Goal: Use online tool/utility: Utilize a website feature to perform a specific function

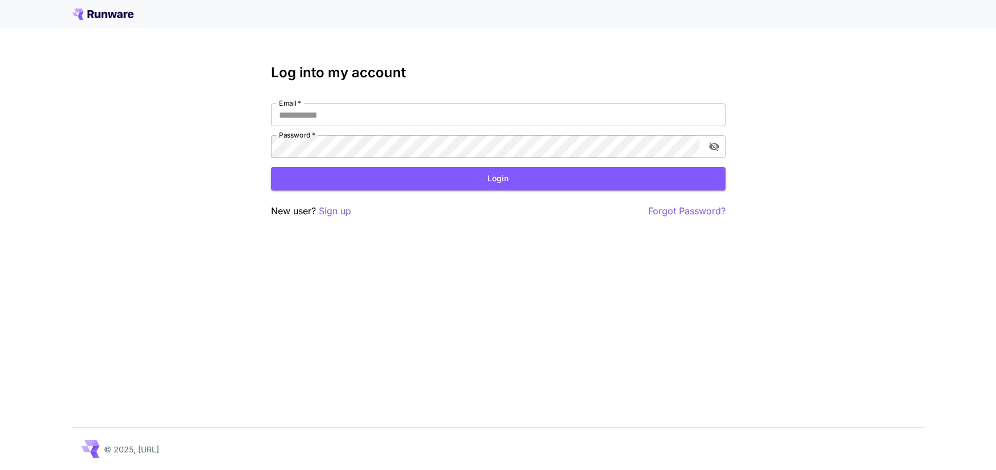
type input "**********"
click at [507, 177] on button "Login" at bounding box center [498, 178] width 454 height 23
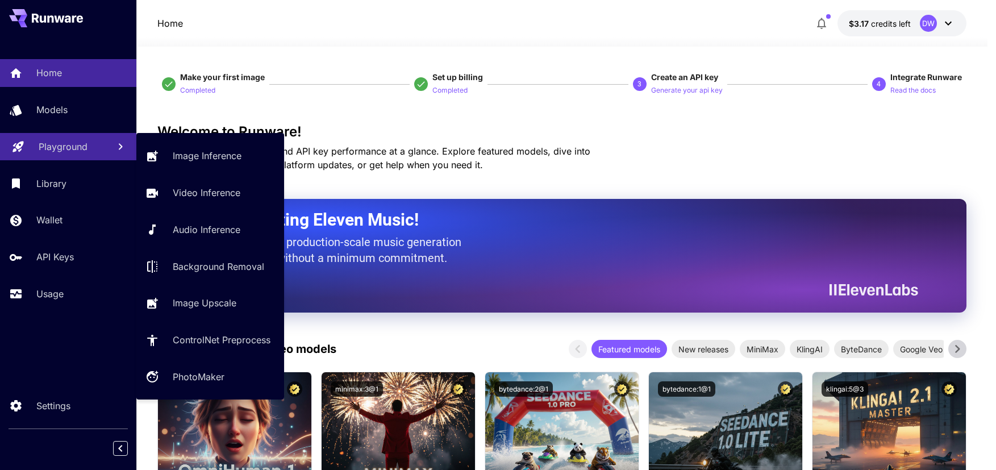
click at [62, 148] on p "Playground" at bounding box center [63, 147] width 49 height 14
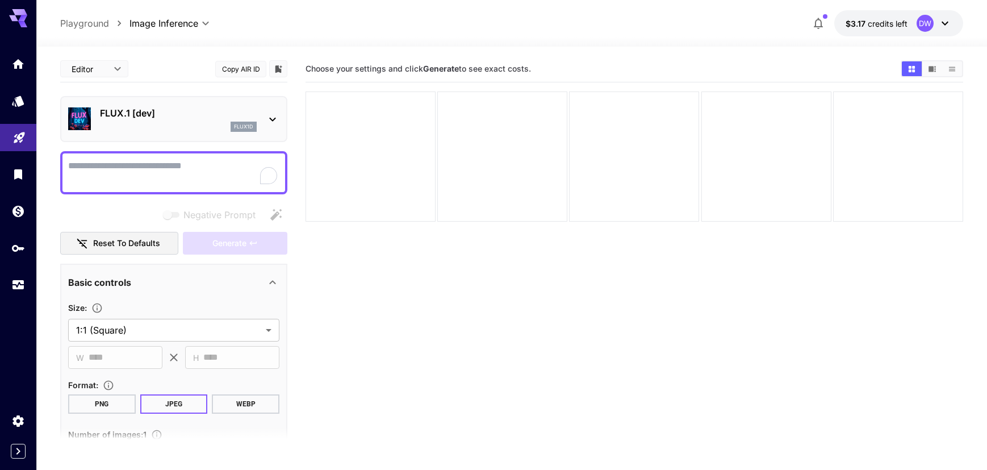
click at [188, 126] on div "flux1d" at bounding box center [178, 127] width 157 height 10
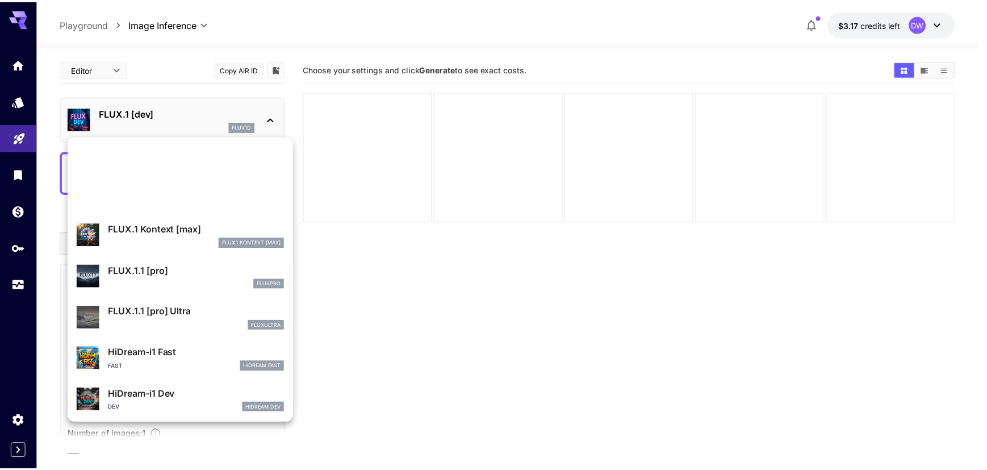
scroll to position [834, 0]
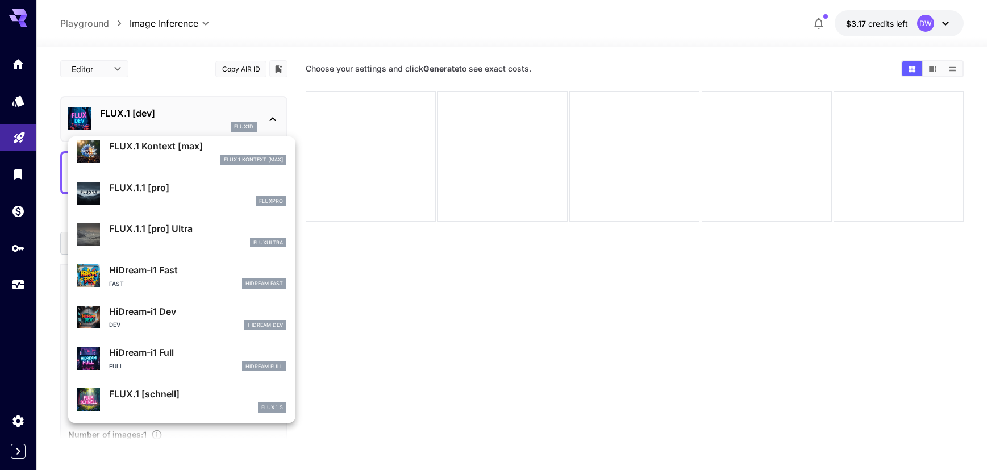
click at [164, 314] on p "HiDream-i1 Dev" at bounding box center [197, 311] width 177 height 14
type input "*"
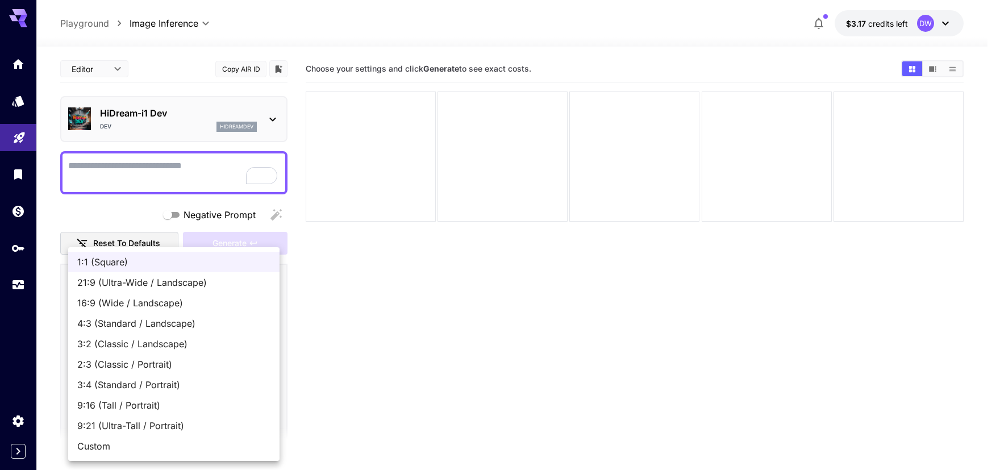
click at [116, 328] on body "**********" at bounding box center [498, 279] width 996 height 559
click at [118, 302] on span "16:9 (Wide / Landscape)" at bounding box center [173, 303] width 193 height 14
type input "**********"
type input "****"
type input "***"
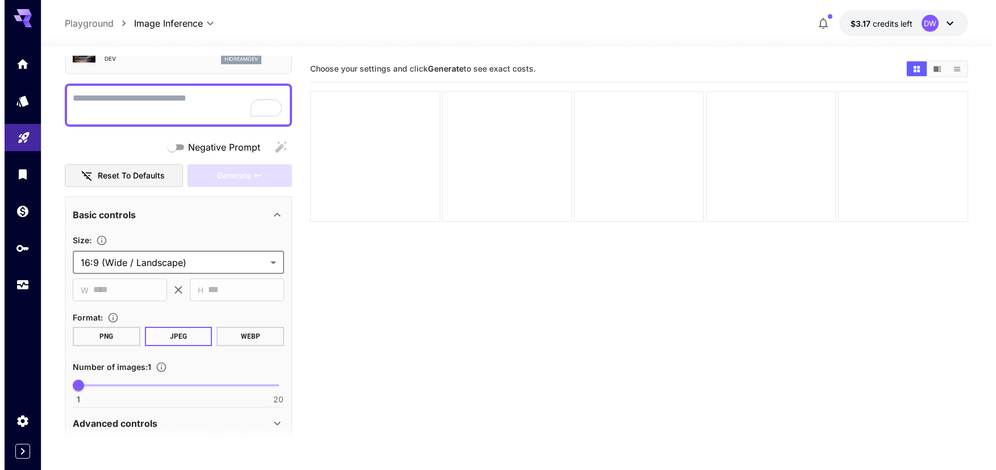
scroll to position [68, 0]
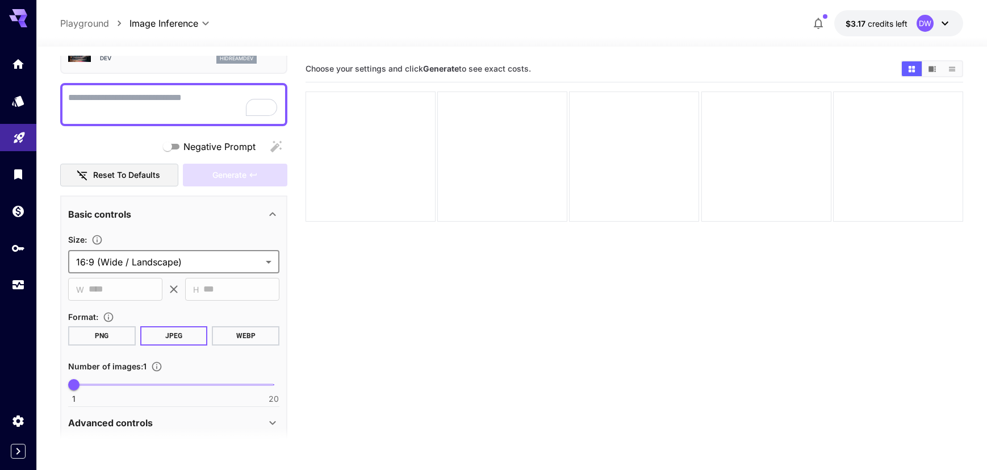
type input "*"
click at [100, 385] on span at bounding box center [174, 384] width 200 height 2
click at [143, 99] on textarea "Negative Prompt" at bounding box center [173, 104] width 211 height 27
paste textarea "**********"
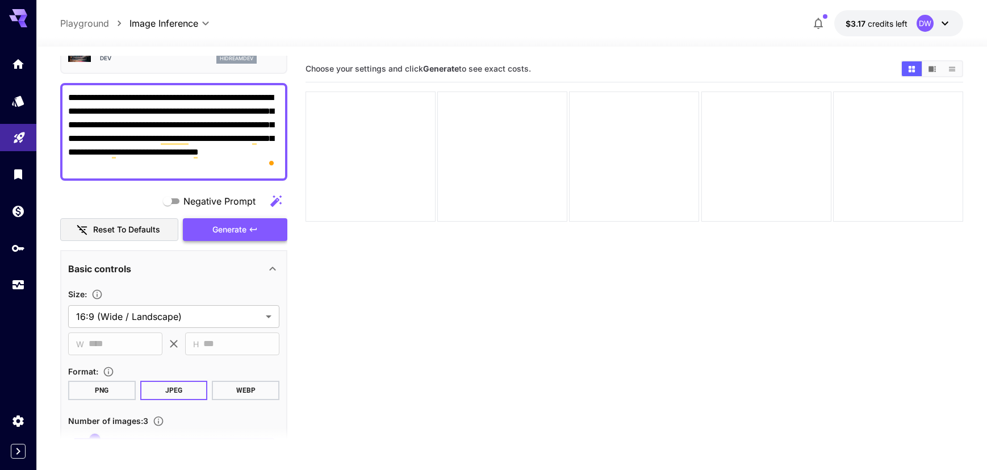
click at [226, 227] on span "Generate" at bounding box center [229, 230] width 34 height 14
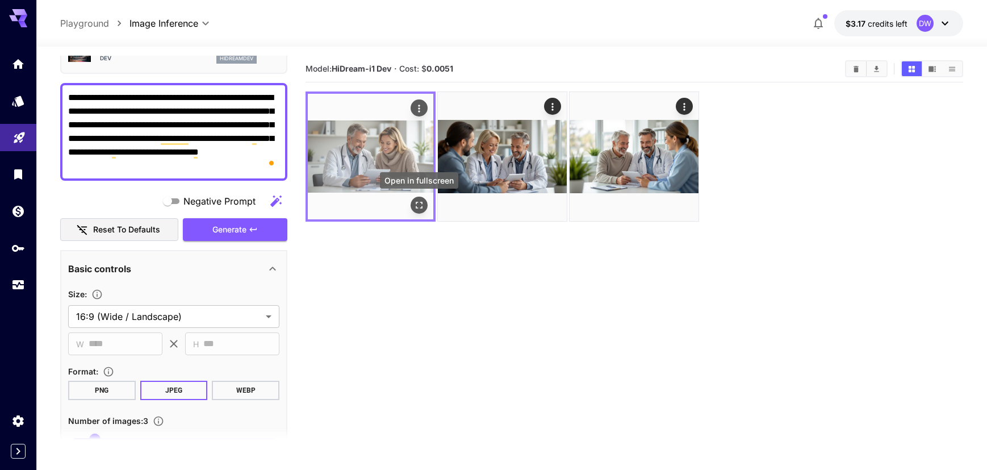
click at [418, 206] on icon "Open in fullscreen" at bounding box center [419, 204] width 11 height 11
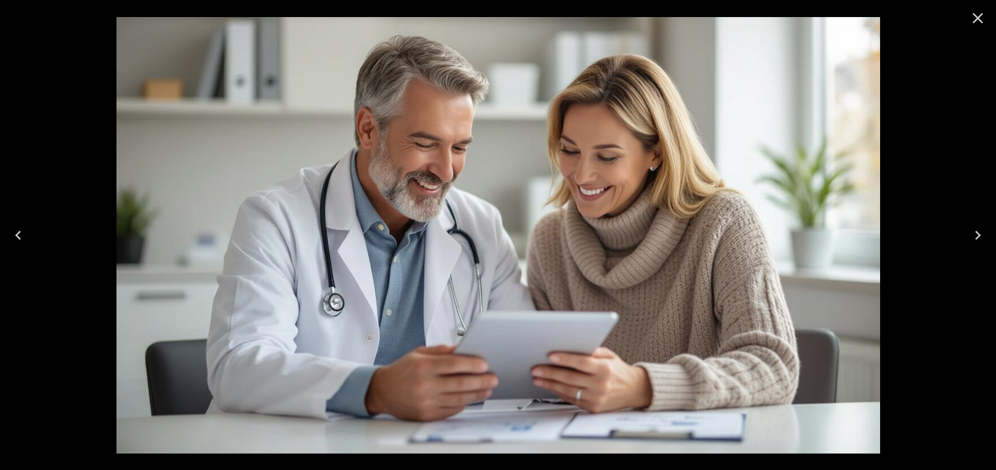
click at [973, 239] on icon "Next" at bounding box center [977, 235] width 18 height 18
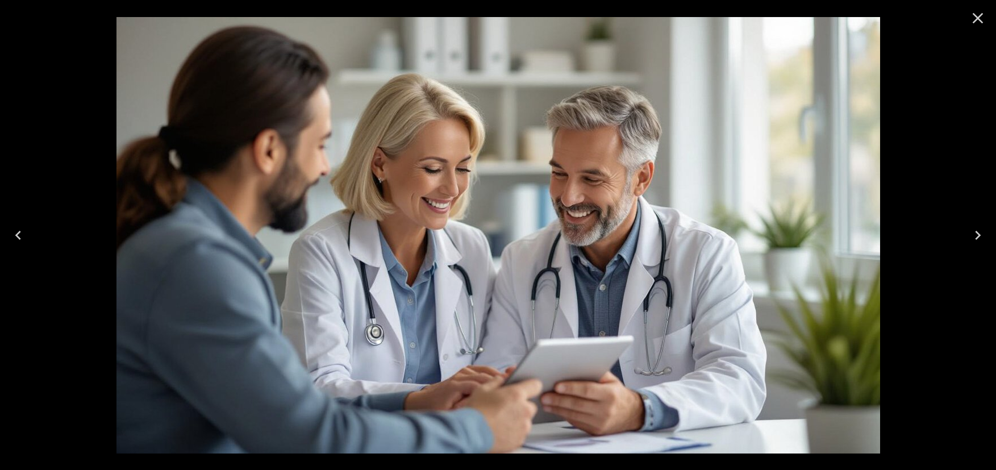
click at [973, 237] on icon "Next" at bounding box center [977, 235] width 18 height 18
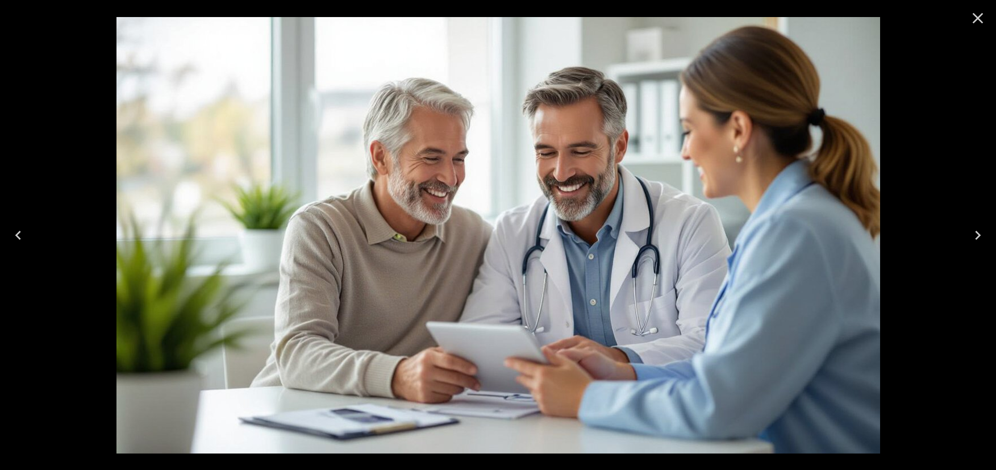
click at [973, 237] on icon "Next" at bounding box center [977, 235] width 18 height 18
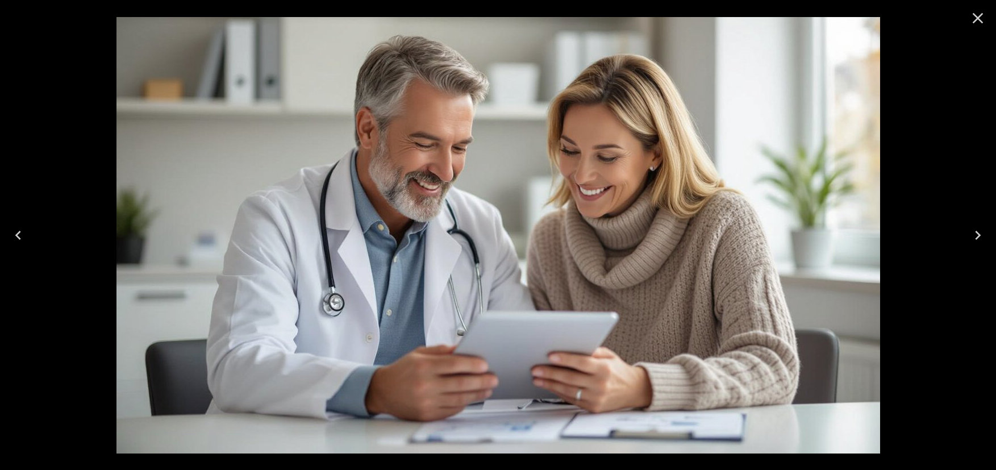
click at [982, 17] on icon "Close" at bounding box center [977, 18] width 18 height 18
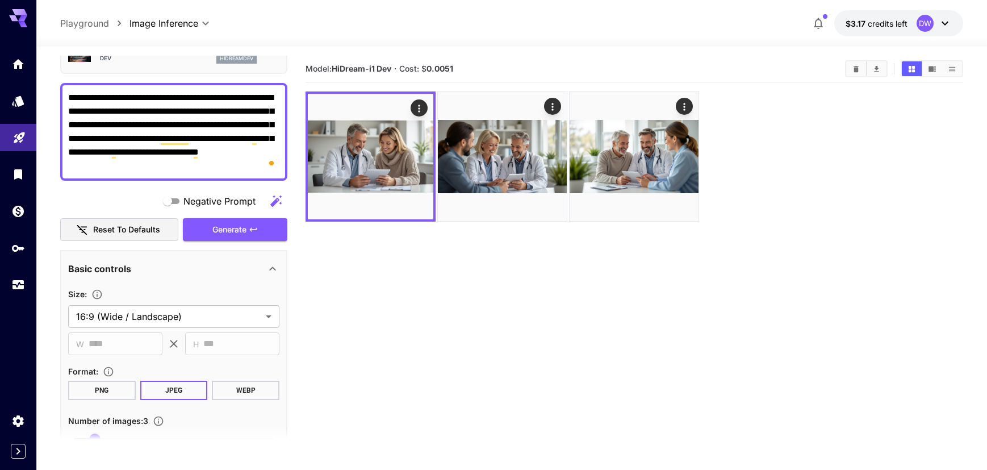
drag, startPoint x: 204, startPoint y: 97, endPoint x: 232, endPoint y: 101, distance: 27.5
click at [232, 101] on textarea "**********" at bounding box center [173, 132] width 211 height 82
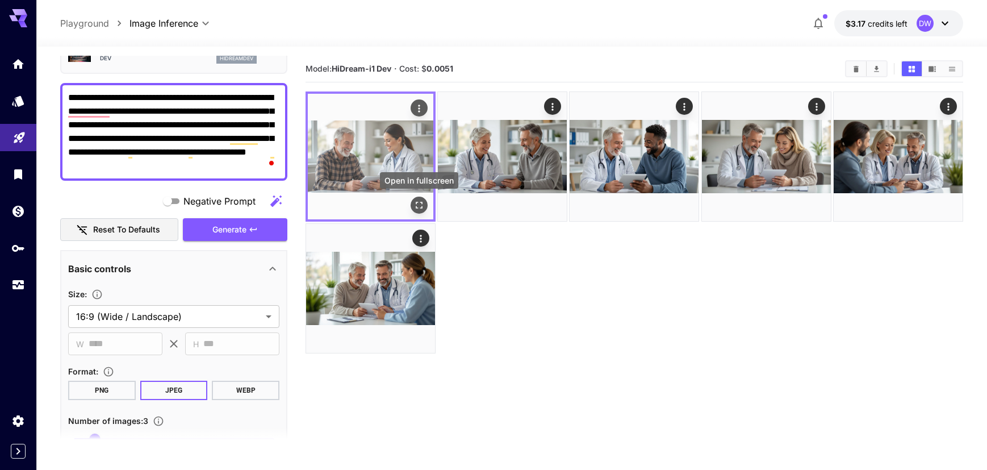
click at [424, 204] on icon "Open in fullscreen" at bounding box center [419, 204] width 11 height 11
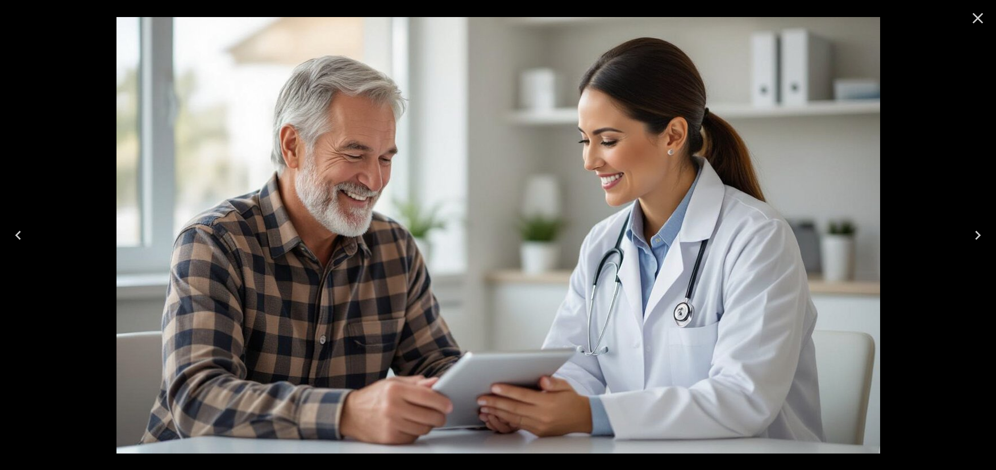
click at [983, 238] on icon "Next" at bounding box center [977, 235] width 18 height 18
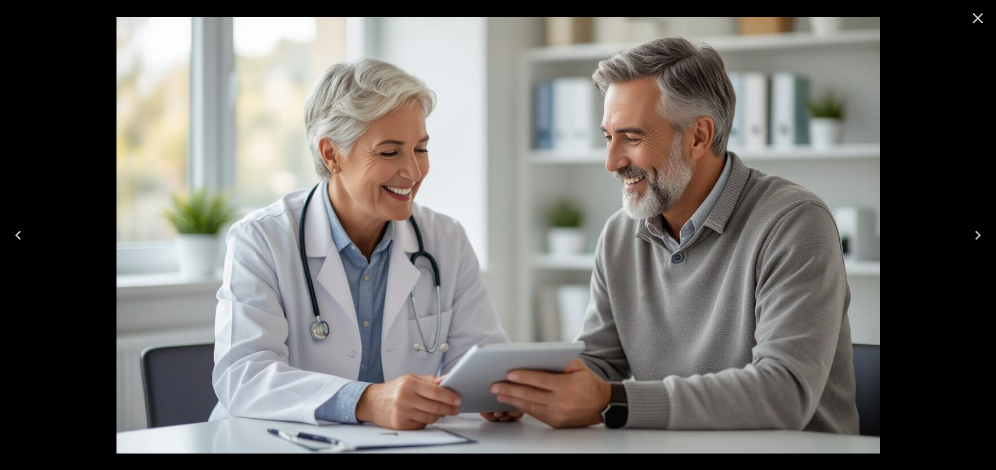
click at [983, 238] on icon "Next" at bounding box center [977, 235] width 18 height 18
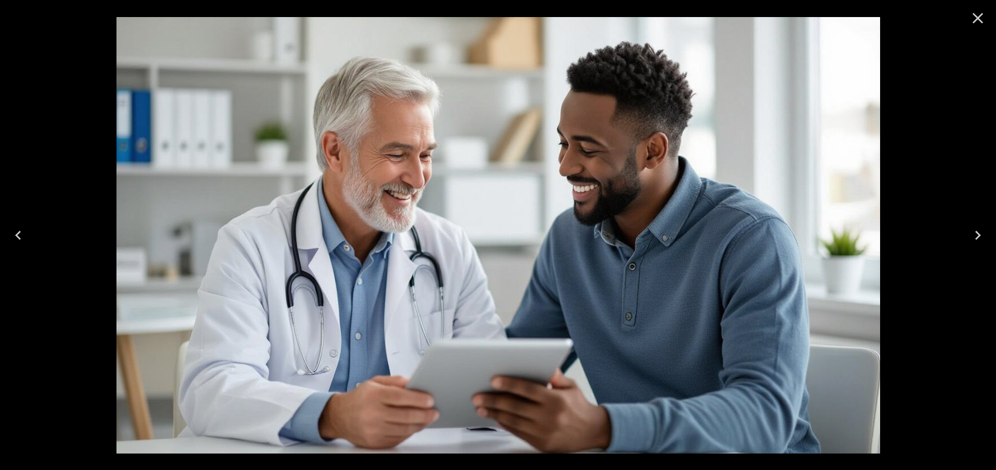
click at [16, 234] on icon "Previous" at bounding box center [18, 235] width 6 height 9
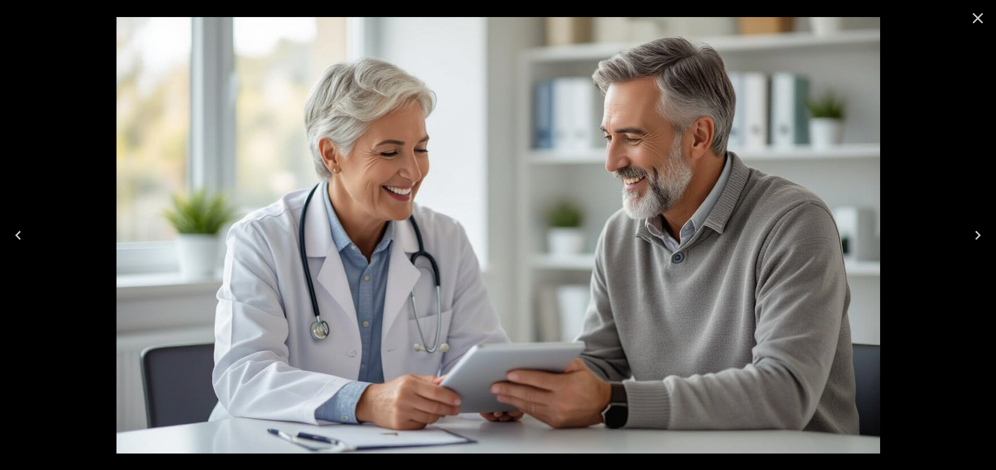
click at [16, 234] on icon "Previous" at bounding box center [18, 235] width 6 height 9
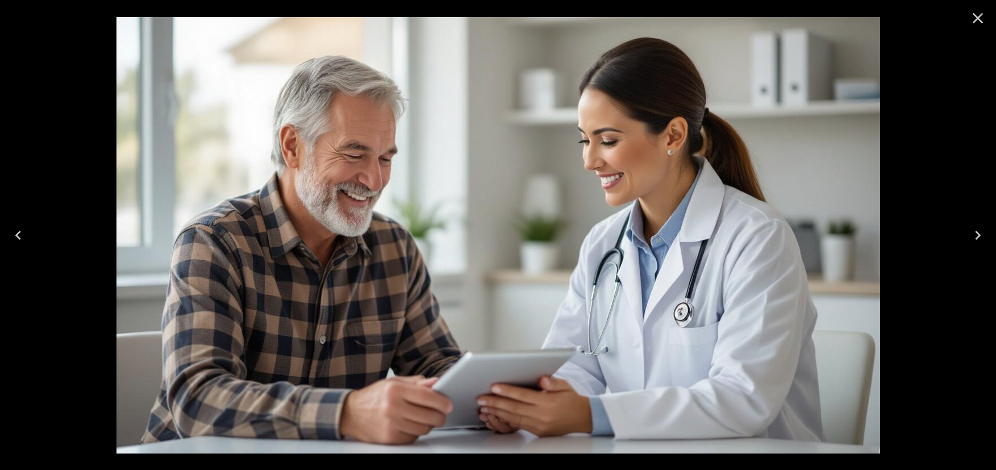
click at [980, 18] on icon "Close" at bounding box center [977, 18] width 18 height 18
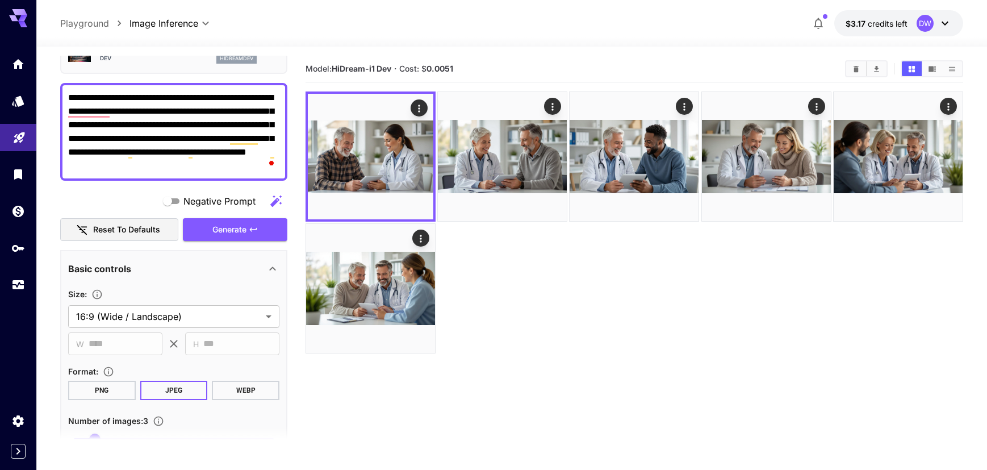
click at [140, 120] on textarea "**********" at bounding box center [173, 132] width 211 height 82
paste textarea "To enrich screen reader interactions, please activate Accessibility in Grammarl…"
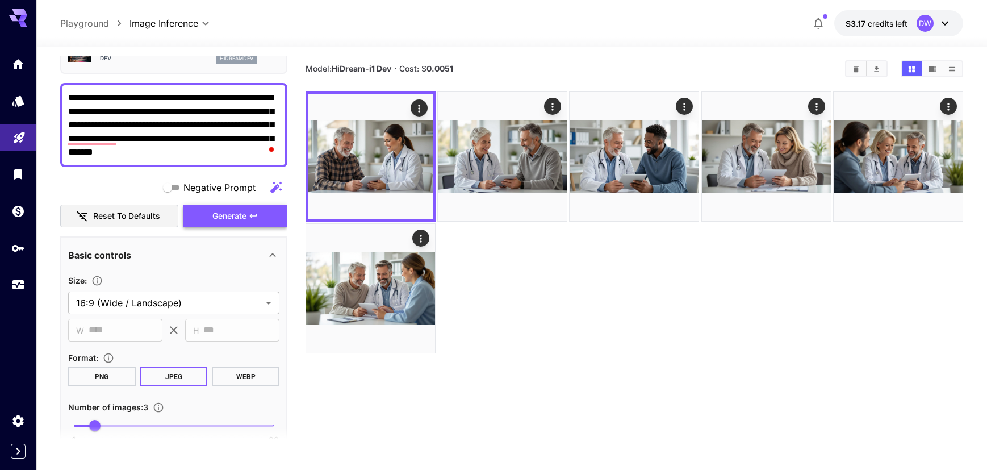
click at [202, 218] on button "Generate" at bounding box center [235, 215] width 105 height 23
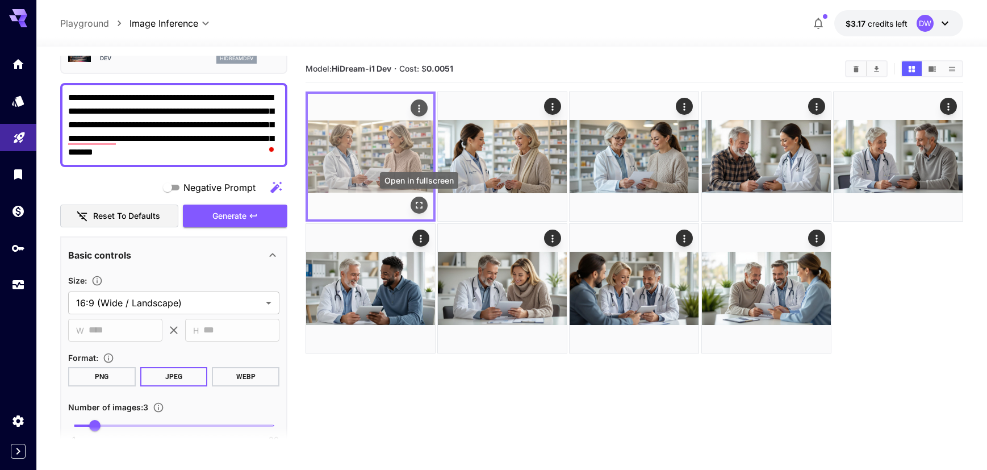
click at [417, 205] on icon "Open in fullscreen" at bounding box center [419, 204] width 11 height 11
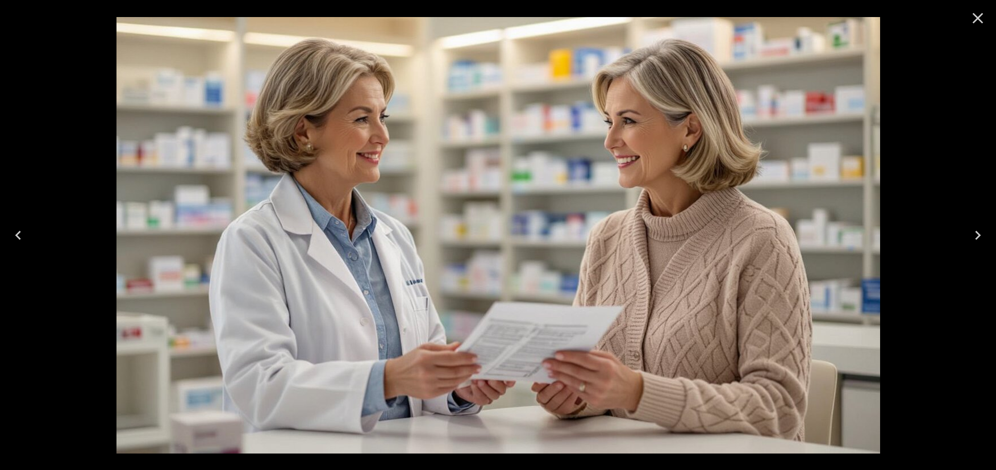
click at [975, 238] on icon "Next" at bounding box center [978, 235] width 6 height 9
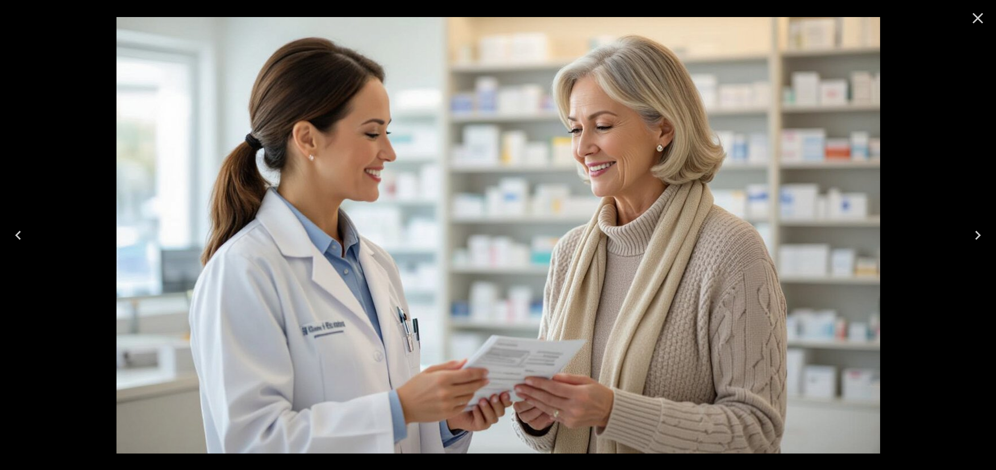
click at [975, 238] on icon "Next" at bounding box center [978, 235] width 6 height 9
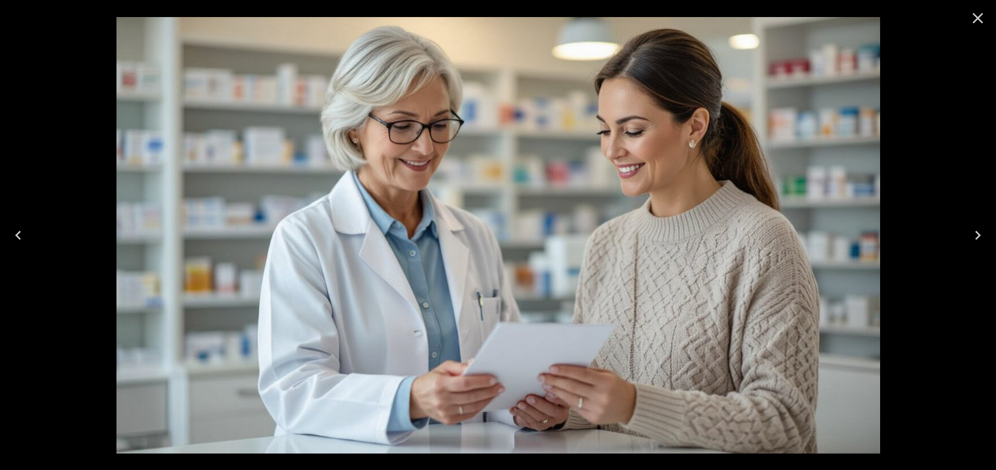
click at [15, 233] on icon "Previous" at bounding box center [18, 235] width 18 height 18
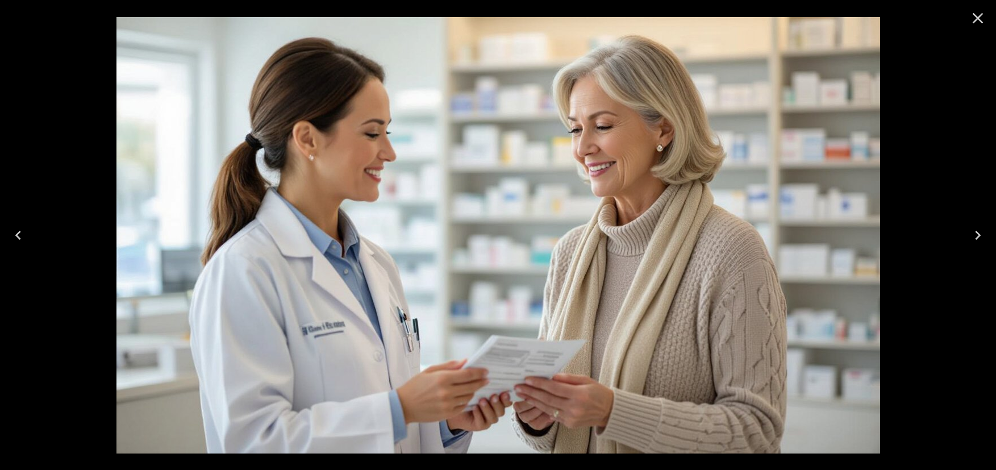
click at [15, 233] on icon "Previous" at bounding box center [18, 235] width 18 height 18
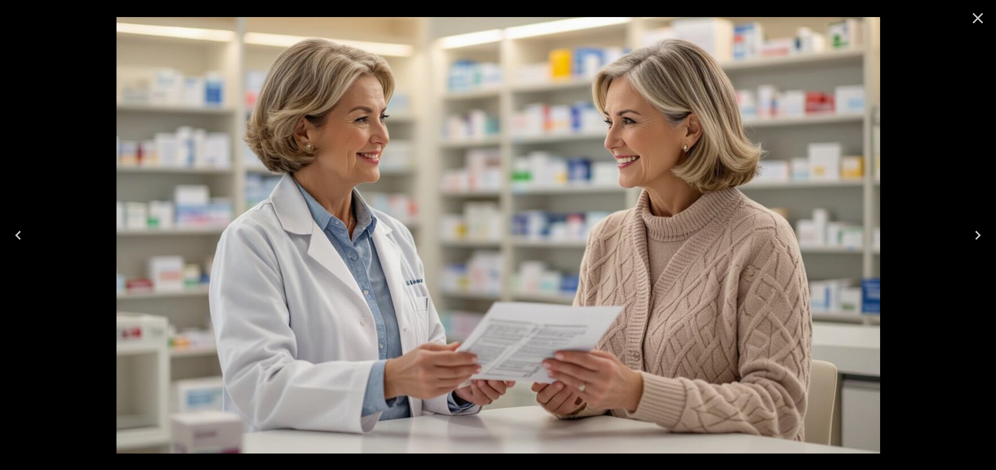
click at [971, 16] on icon "Close" at bounding box center [977, 18] width 18 height 18
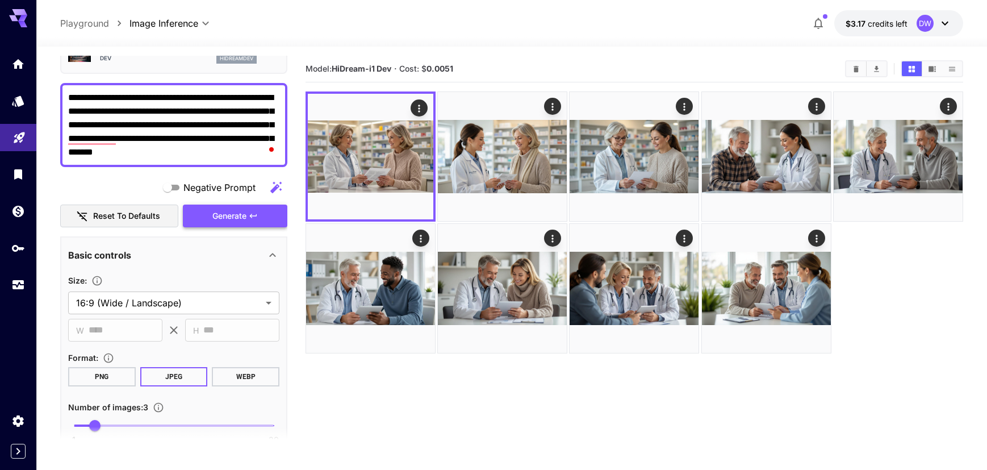
click at [215, 215] on span "Generate" at bounding box center [229, 216] width 34 height 14
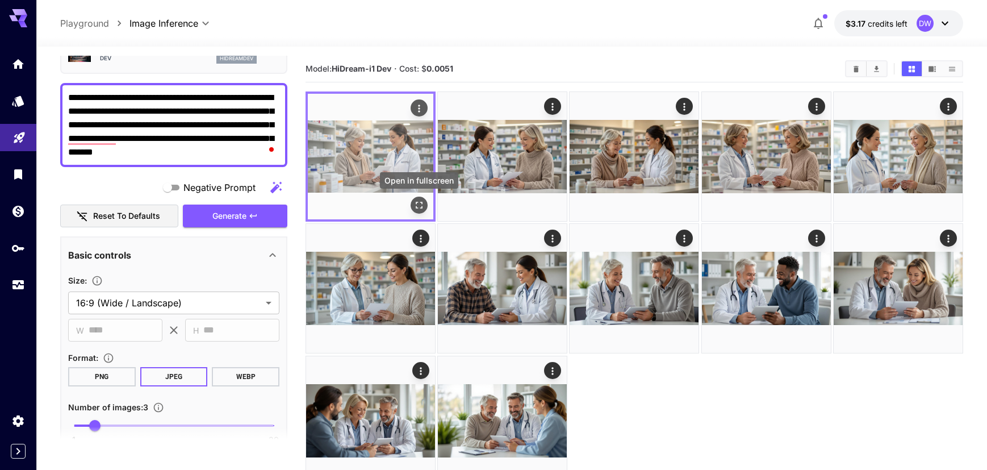
click at [416, 201] on icon "Open in fullscreen" at bounding box center [419, 204] width 11 height 11
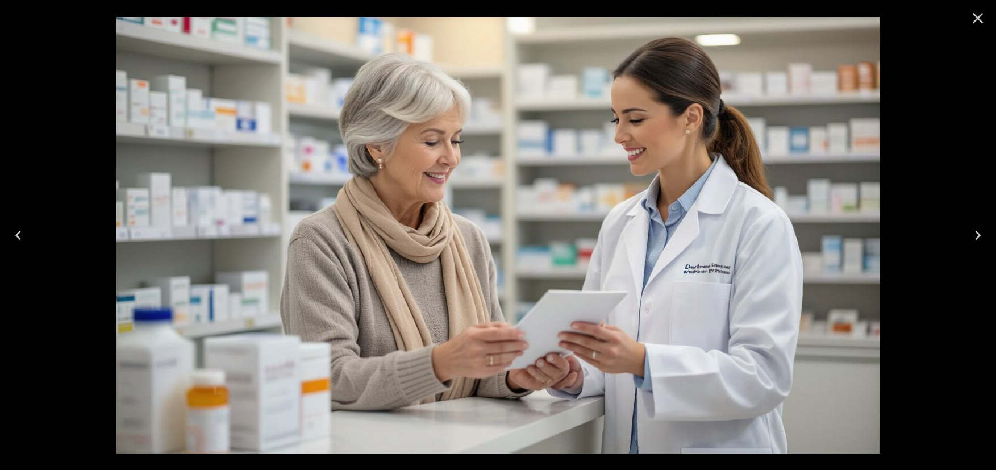
click at [974, 235] on icon "Next" at bounding box center [977, 235] width 18 height 18
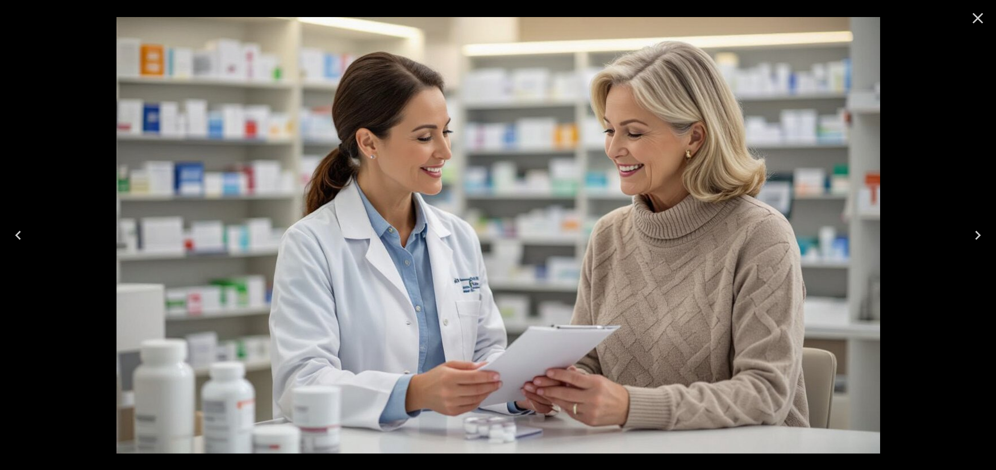
click at [974, 235] on icon "Next" at bounding box center [977, 235] width 18 height 18
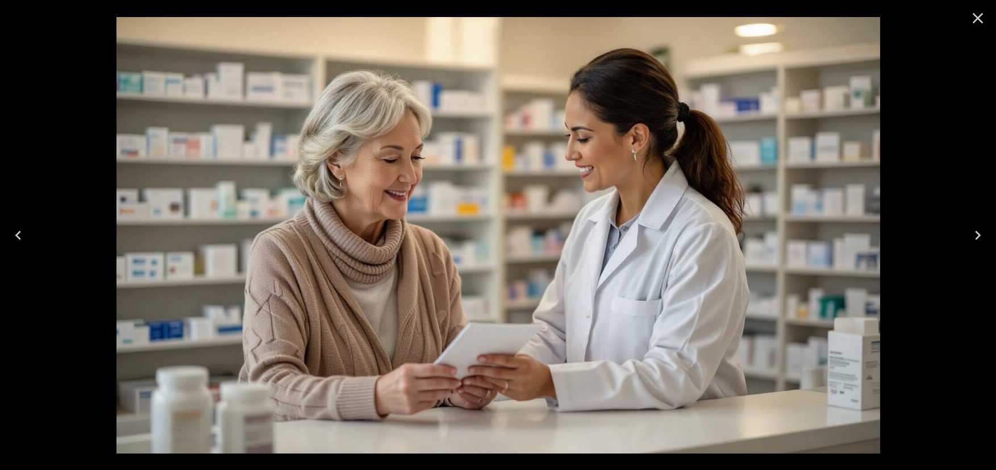
click at [23, 232] on icon "Previous" at bounding box center [18, 235] width 18 height 18
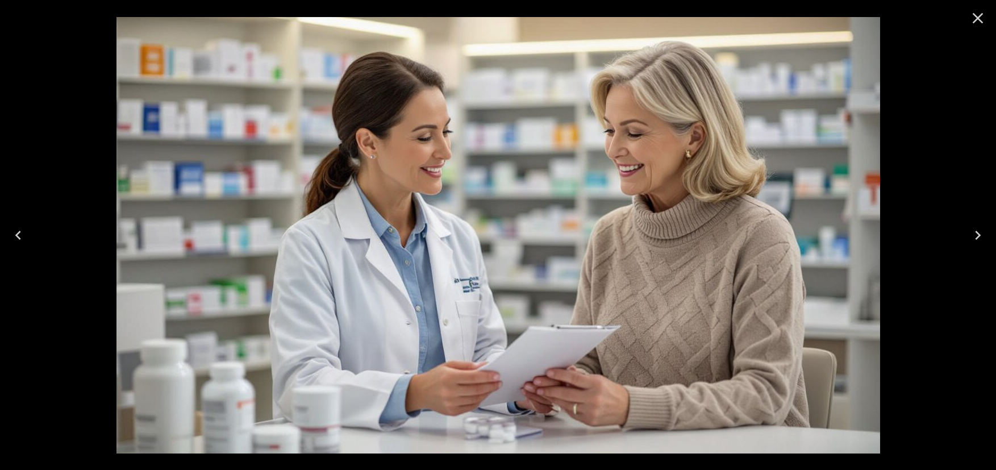
click at [983, 19] on icon "Close" at bounding box center [977, 18] width 18 height 18
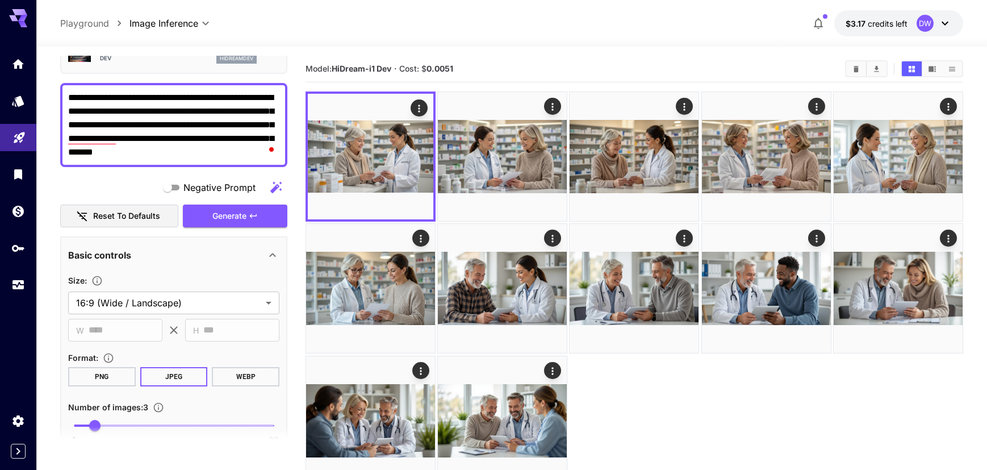
click at [272, 111] on textarea "**********" at bounding box center [173, 125] width 211 height 68
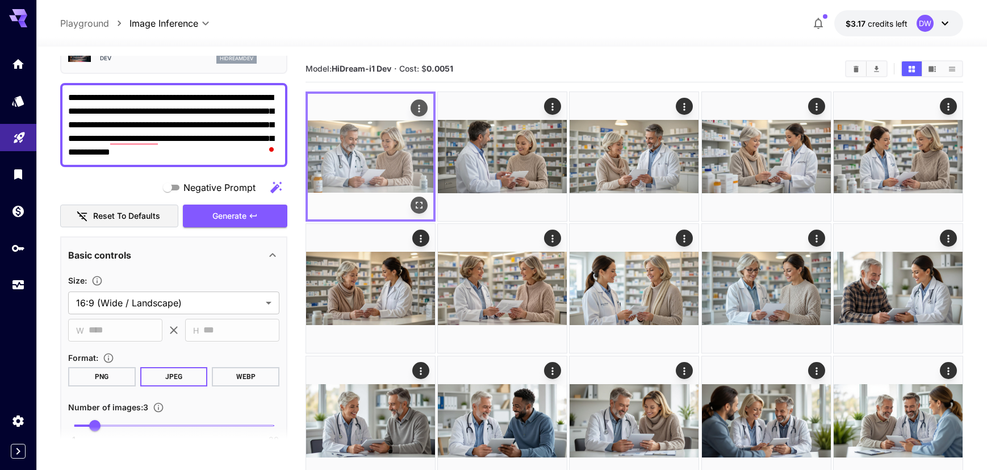
type textarea "**********"
click at [418, 203] on icon "Open in fullscreen" at bounding box center [419, 204] width 11 height 11
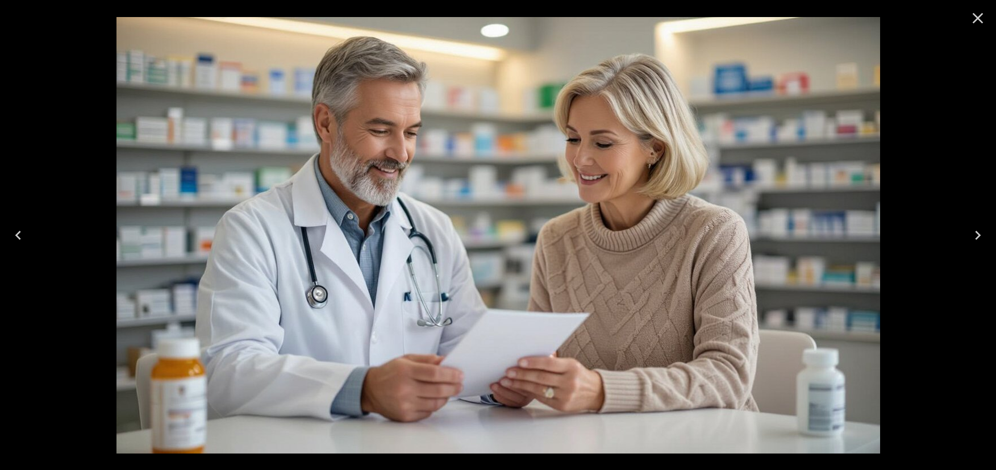
click at [983, 235] on icon "Next" at bounding box center [977, 235] width 18 height 18
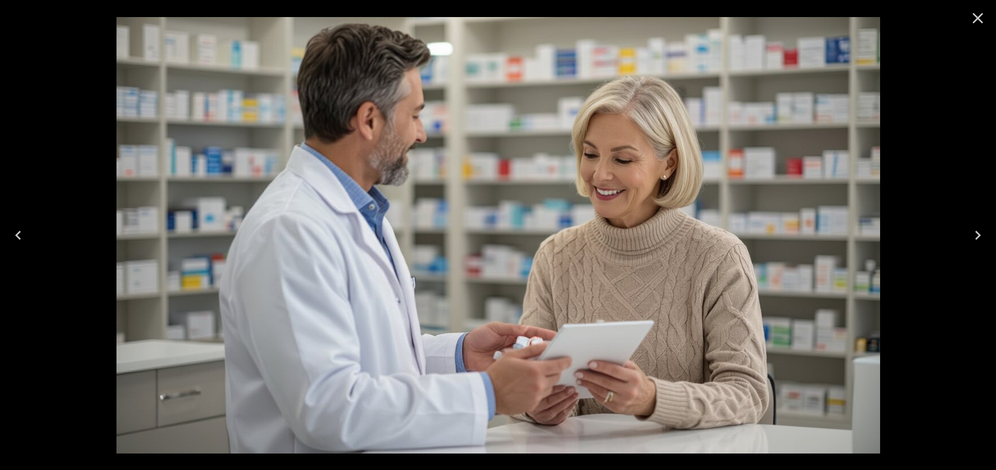
click at [983, 235] on icon "Next" at bounding box center [977, 235] width 18 height 18
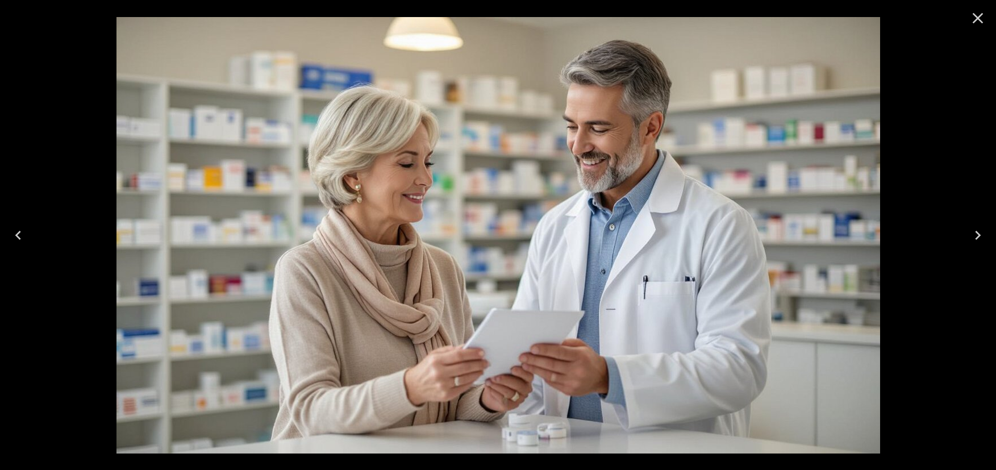
click at [26, 234] on icon "Previous" at bounding box center [18, 235] width 18 height 18
